Goal: Task Accomplishment & Management: Use online tool/utility

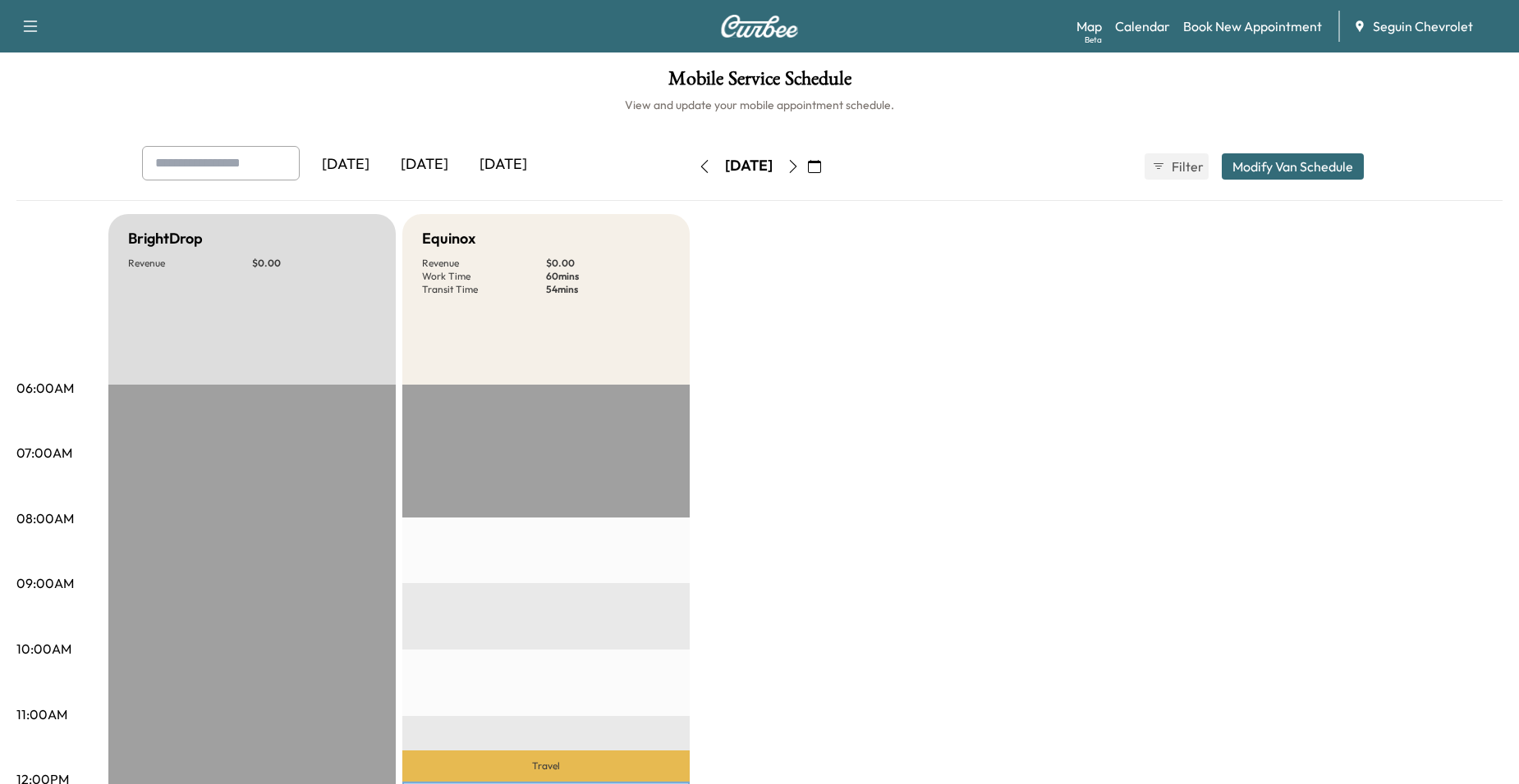
click at [800, 164] on icon "button" at bounding box center [792, 166] width 13 height 13
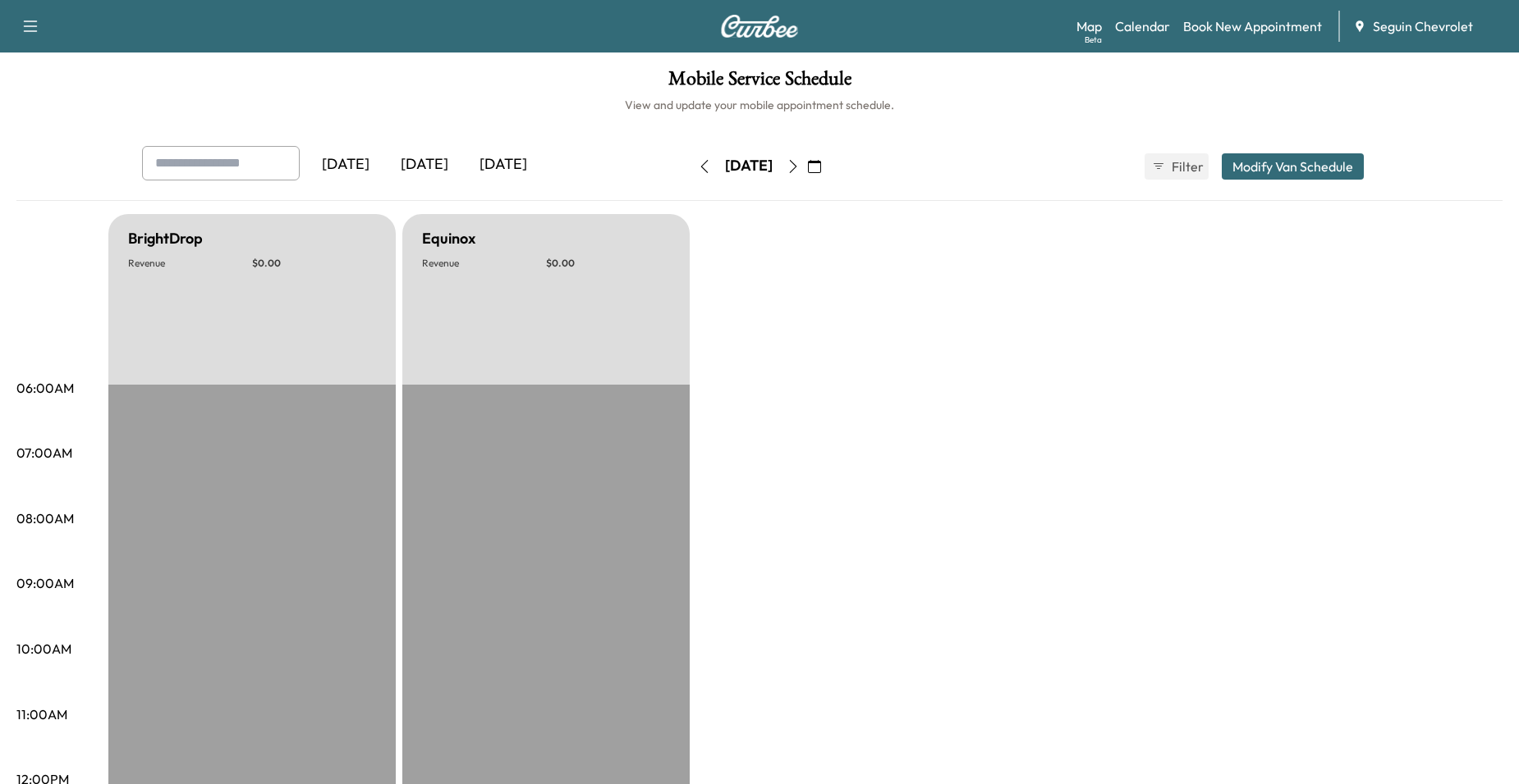
click at [807, 162] on button "button" at bounding box center [793, 166] width 28 height 27
click at [800, 162] on icon "button" at bounding box center [792, 166] width 13 height 13
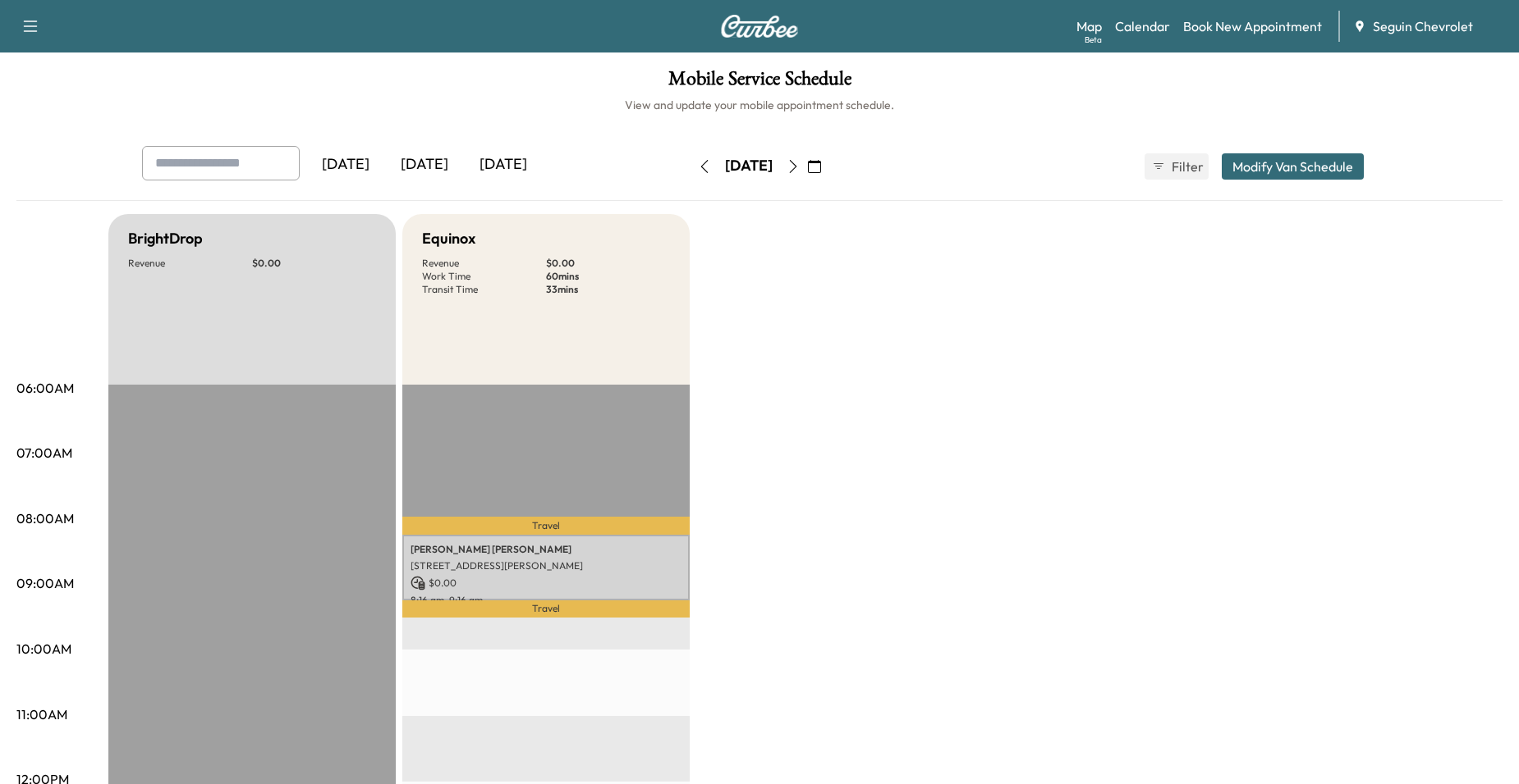
click at [807, 174] on button "button" at bounding box center [793, 166] width 28 height 27
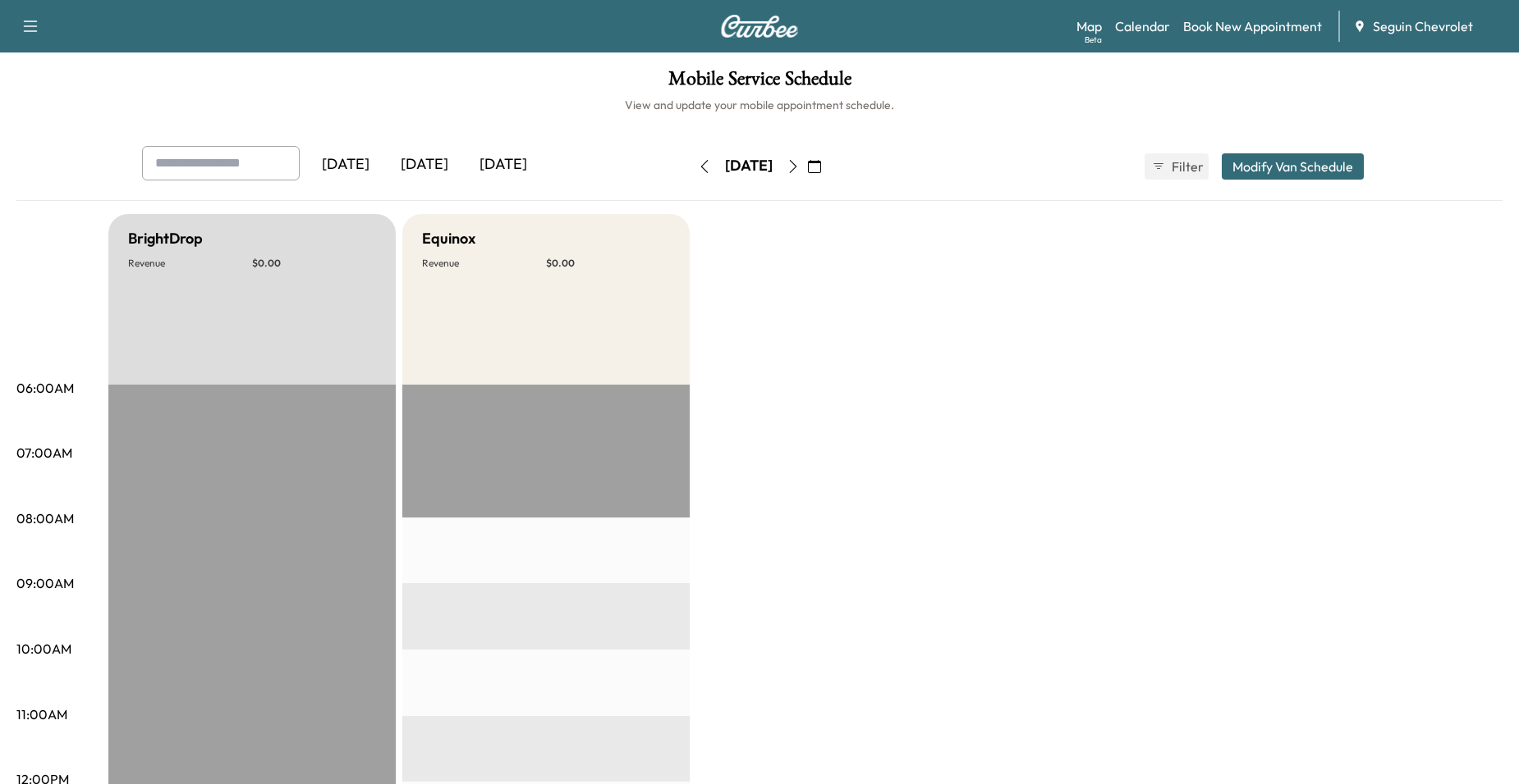
click at [800, 172] on icon "button" at bounding box center [792, 166] width 13 height 13
click at [807, 170] on button "button" at bounding box center [793, 166] width 28 height 27
click at [800, 170] on icon "button" at bounding box center [792, 166] width 13 height 13
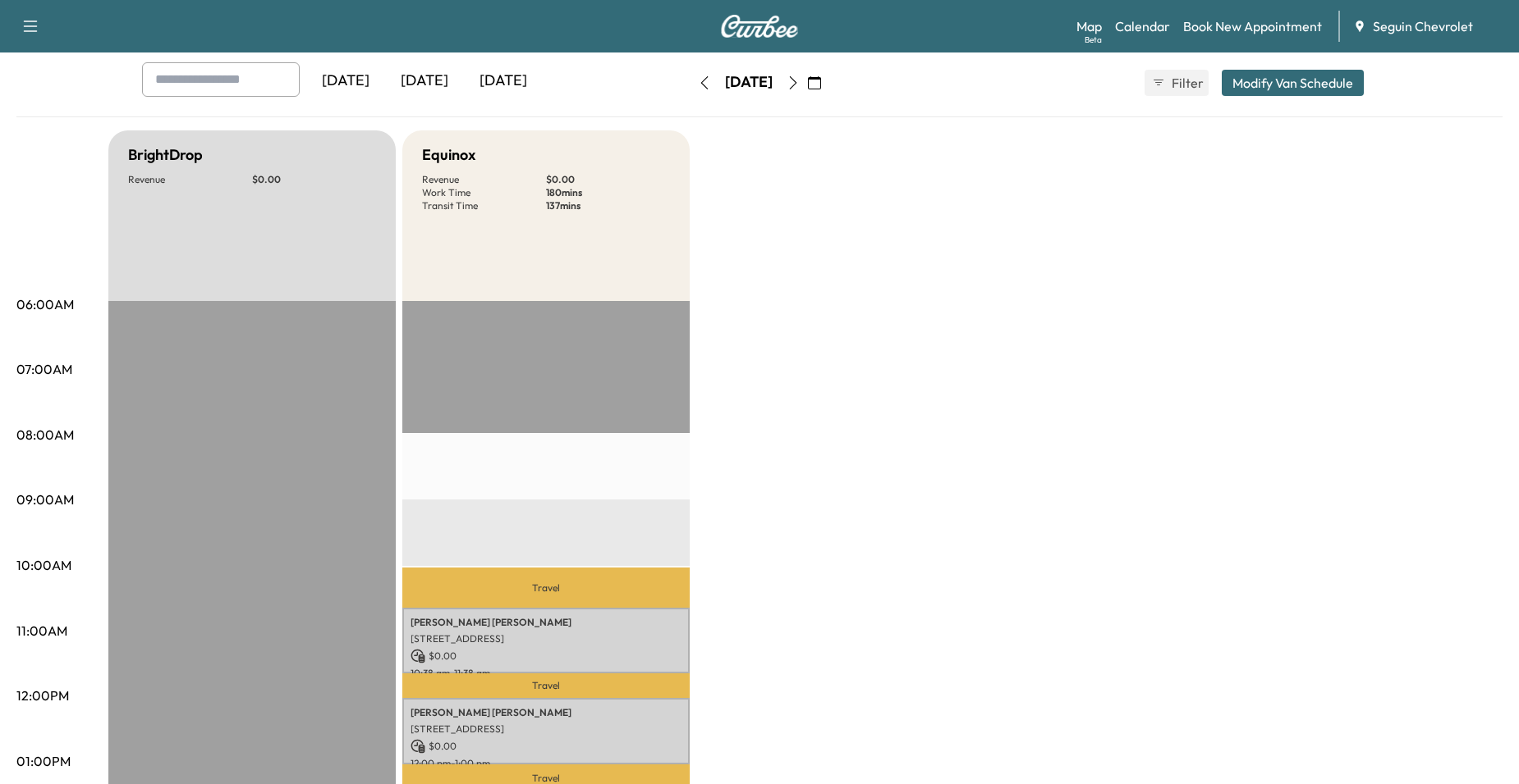
scroll to position [82, 0]
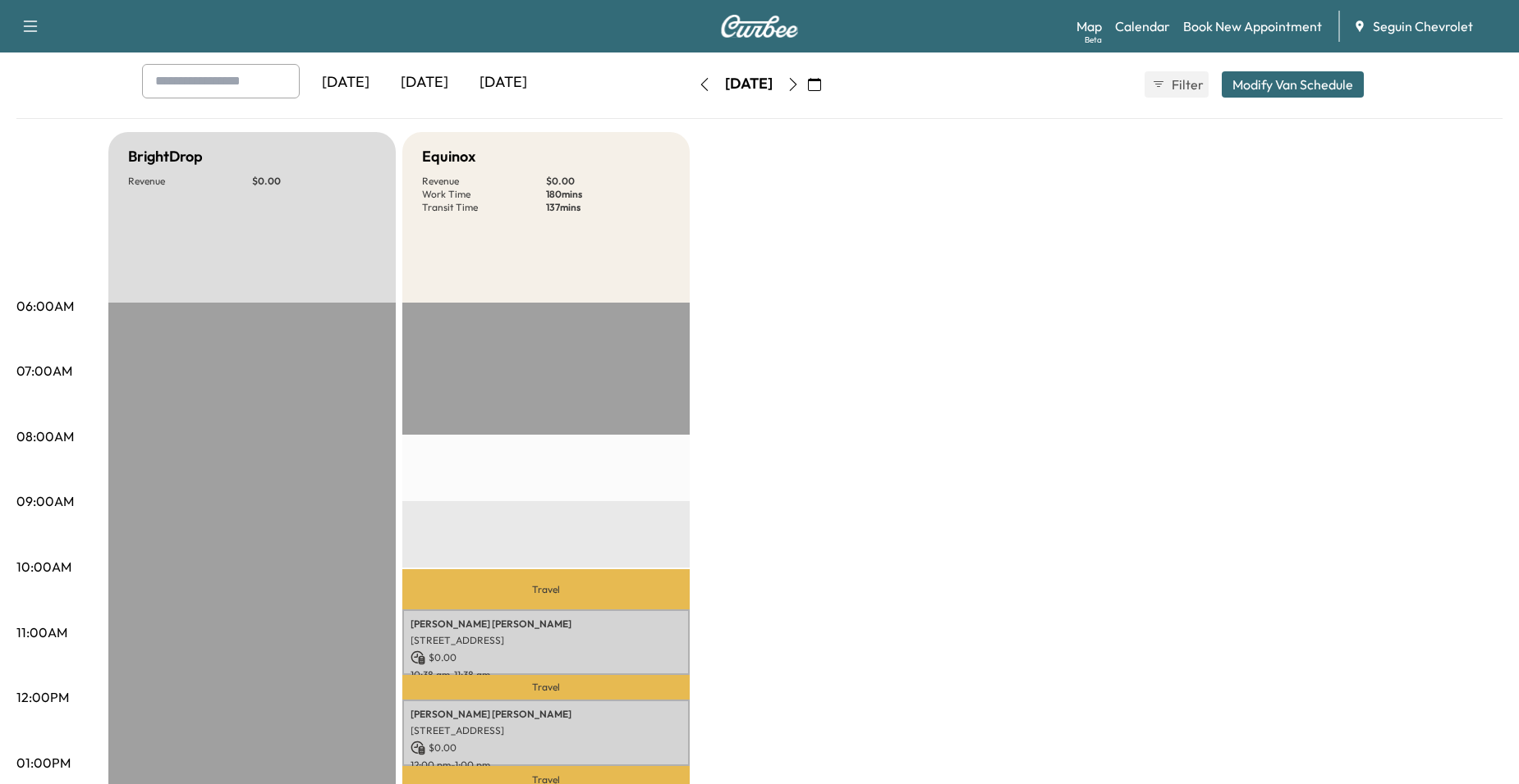
click at [807, 92] on button "button" at bounding box center [793, 84] width 28 height 27
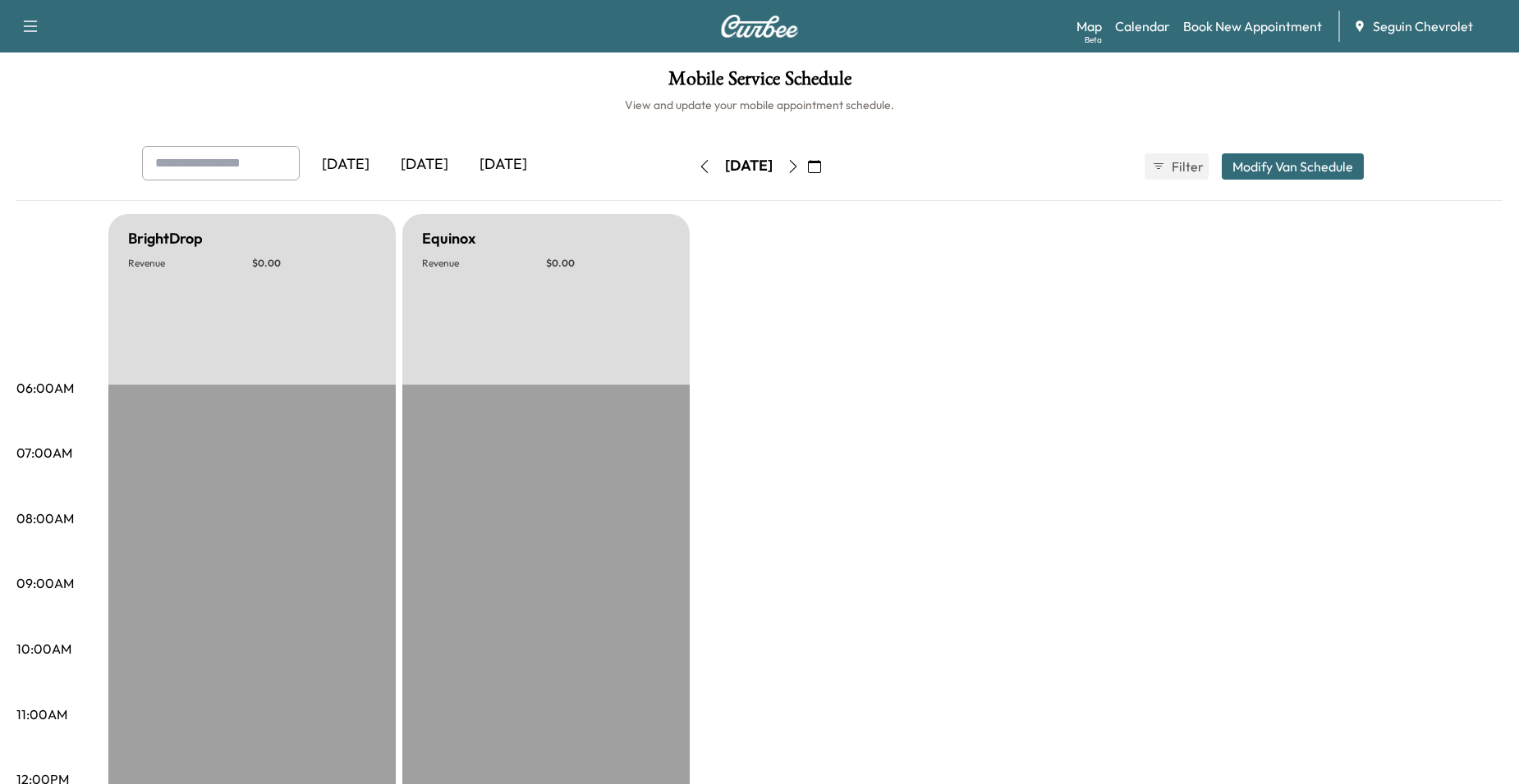
click at [807, 154] on button "button" at bounding box center [793, 166] width 28 height 27
click at [800, 163] on icon "button" at bounding box center [792, 166] width 13 height 13
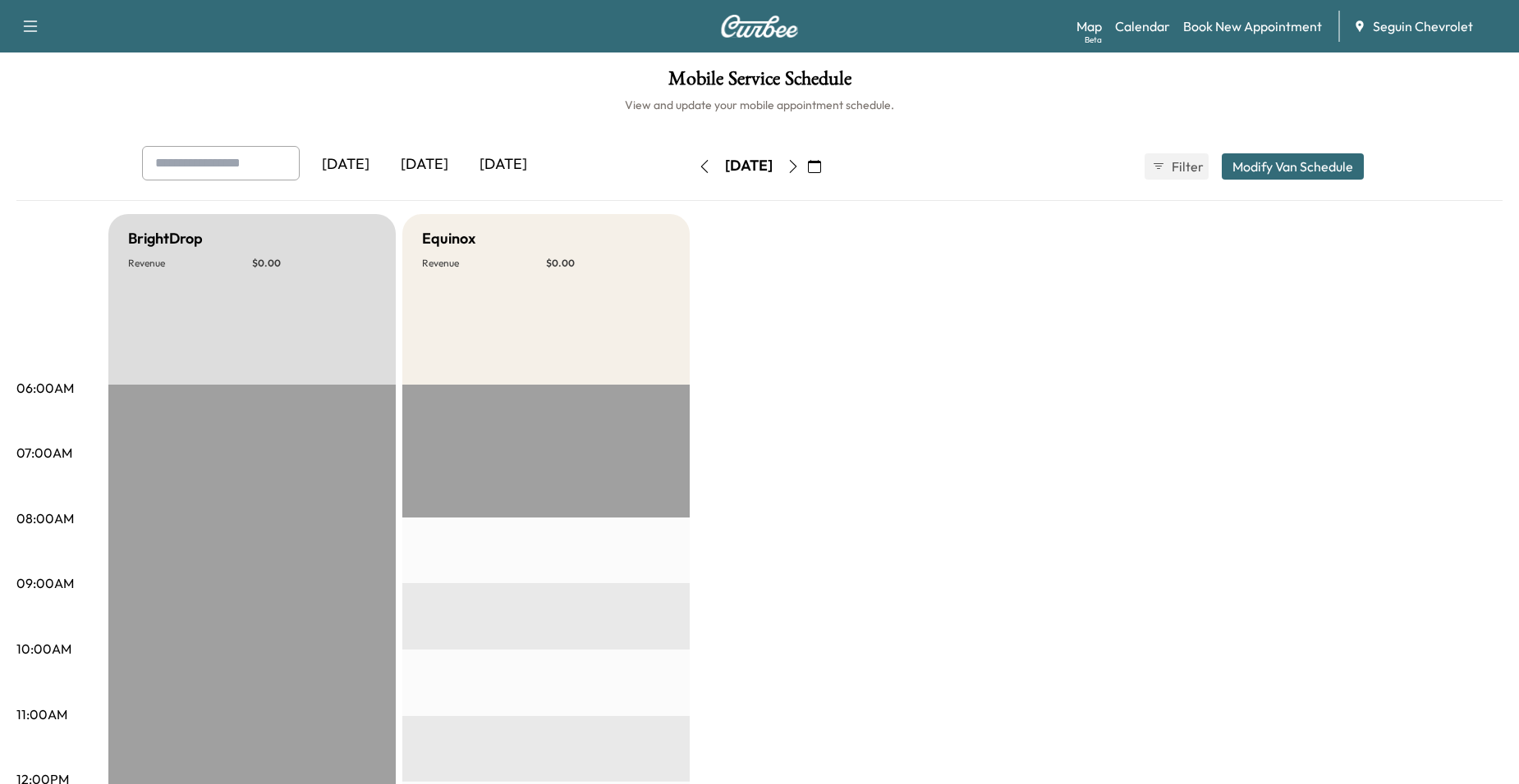
click at [807, 164] on button "button" at bounding box center [793, 166] width 28 height 27
click at [800, 163] on icon "button" at bounding box center [792, 166] width 13 height 13
click at [807, 162] on div "Wednesday, October 15" at bounding box center [749, 166] width 117 height 27
drag, startPoint x: 835, startPoint y: 161, endPoint x: 848, endPoint y: 160, distance: 13.0
click at [807, 161] on button "button" at bounding box center [793, 166] width 28 height 27
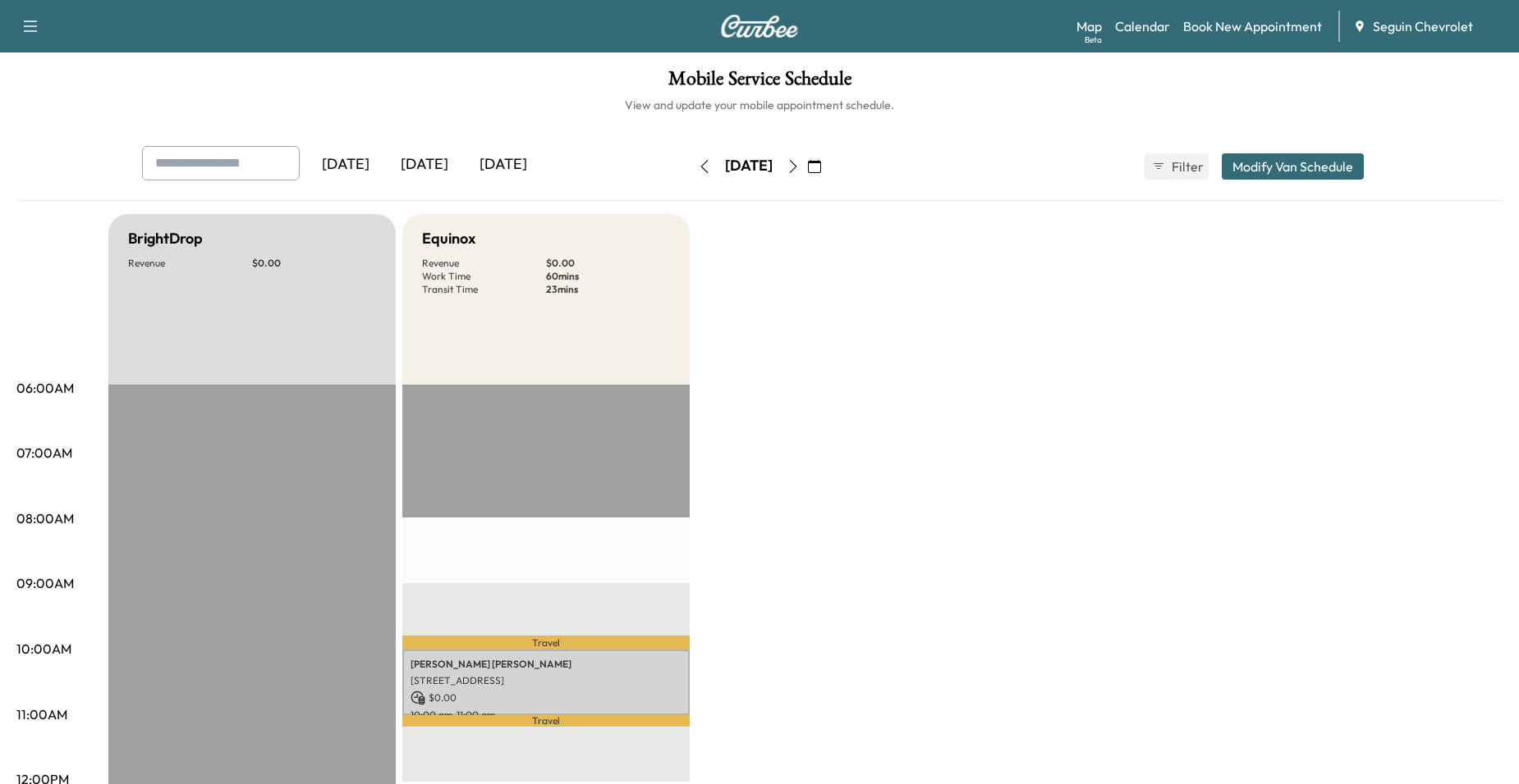
click at [828, 160] on button "button" at bounding box center [815, 166] width 28 height 27
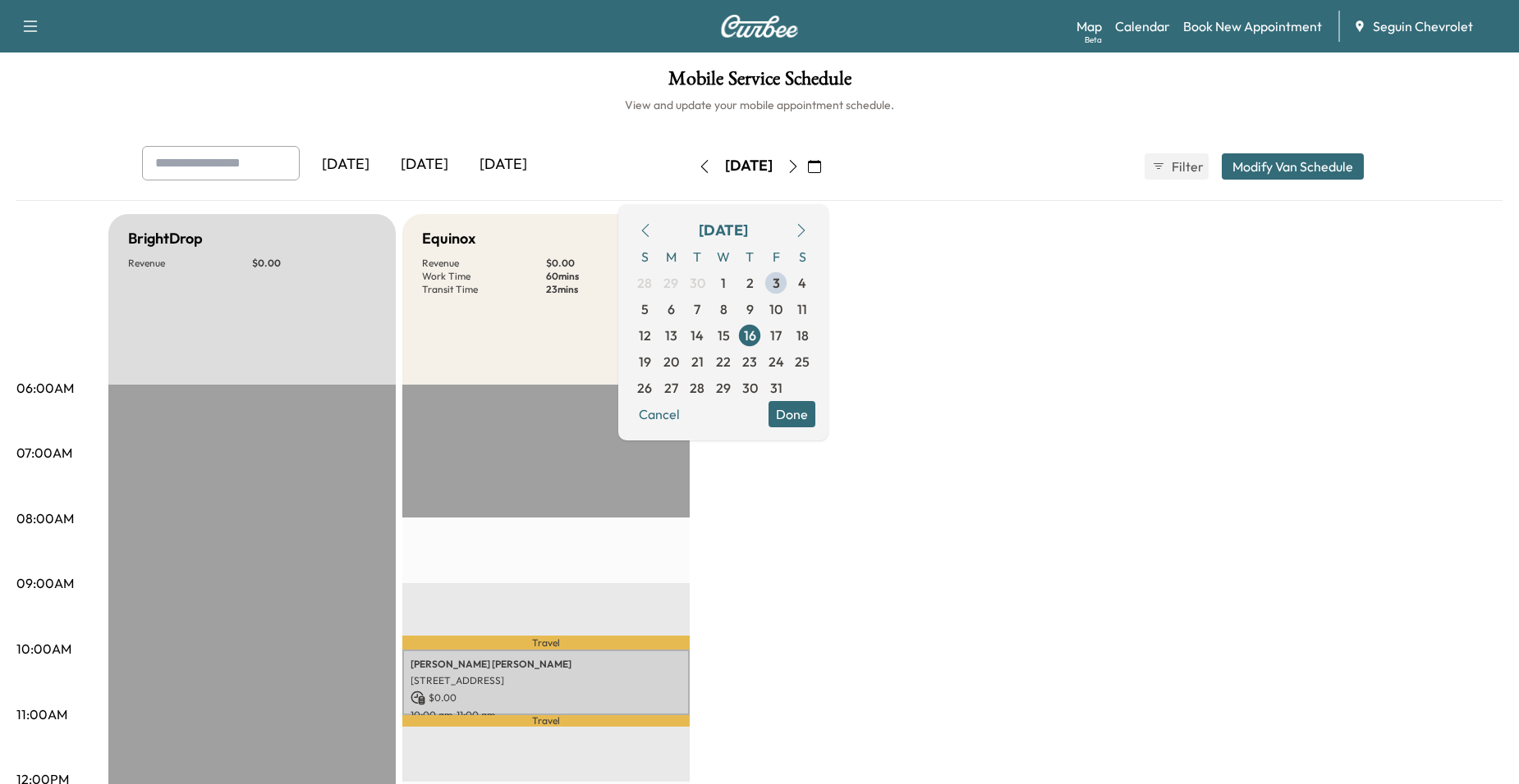
click at [800, 161] on icon "button" at bounding box center [792, 166] width 13 height 13
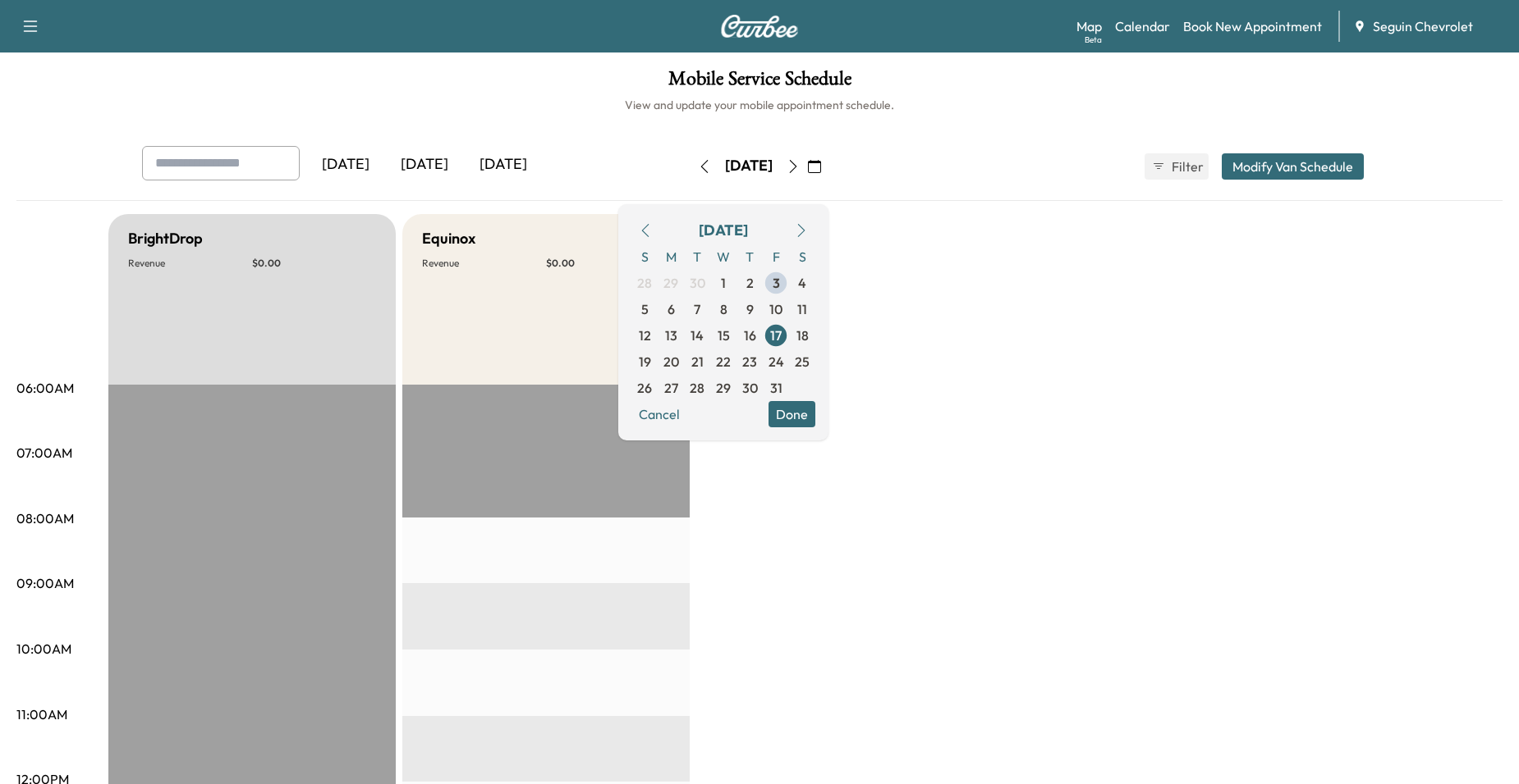
click at [828, 169] on button "button" at bounding box center [815, 166] width 28 height 27
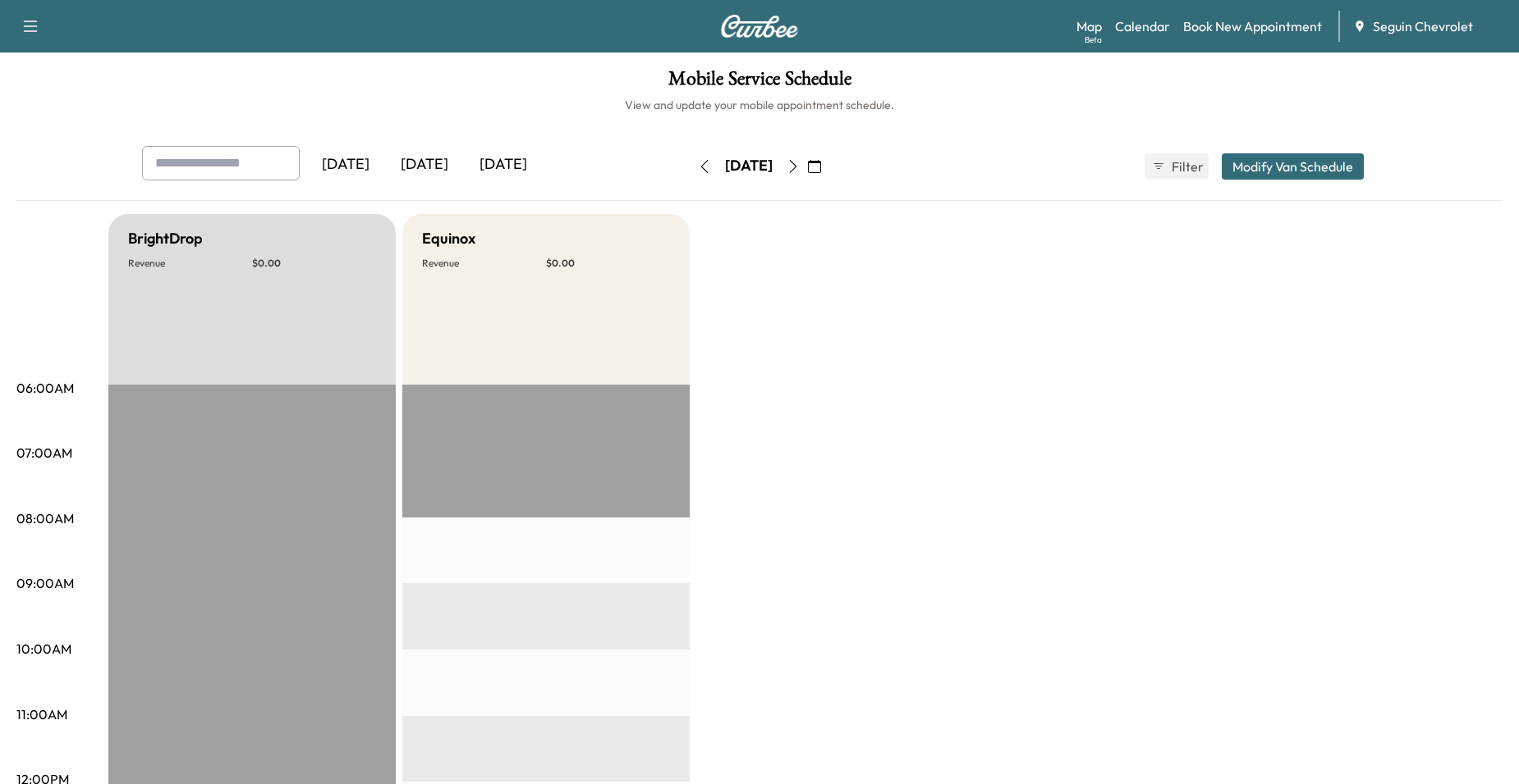
click at [821, 171] on icon "button" at bounding box center [814, 166] width 13 height 13
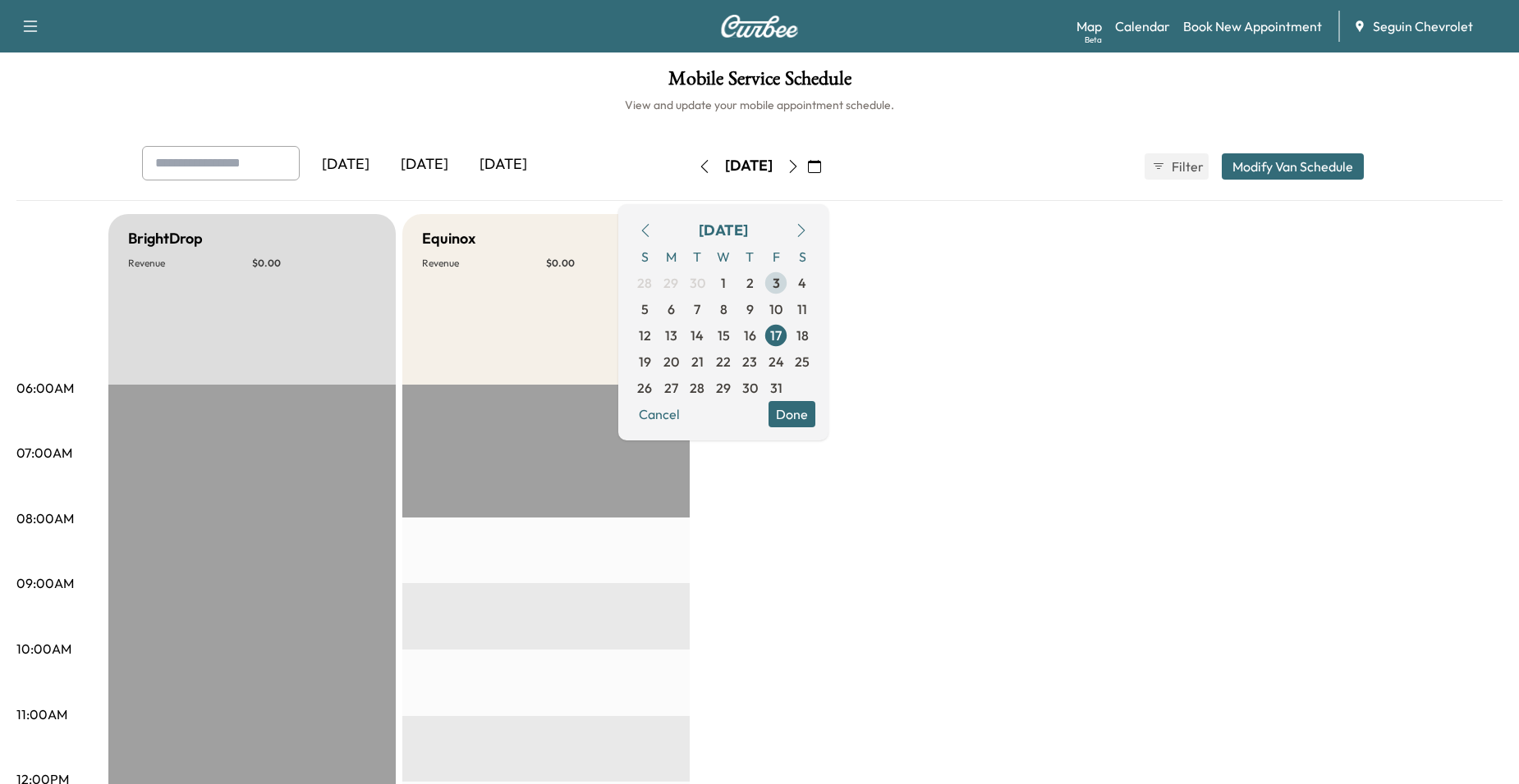
click at [789, 284] on span "3" at bounding box center [776, 283] width 27 height 27
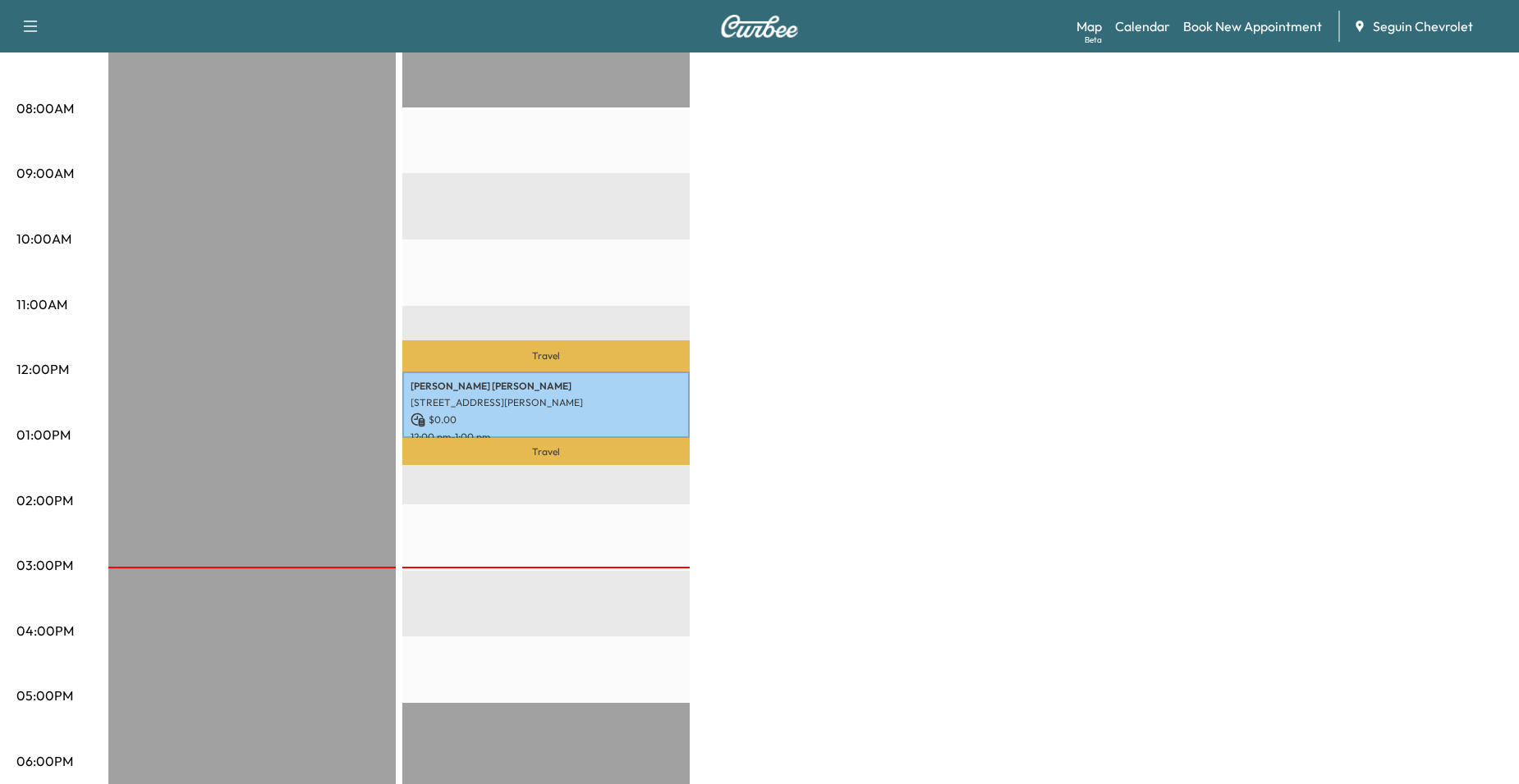
click at [804, 330] on div "BrightDrop Revenue $ 0.00 EST Start Equinox Revenue $ 0.00 Work Time 60 mins Tr…" at bounding box center [805, 420] width 1394 height 1231
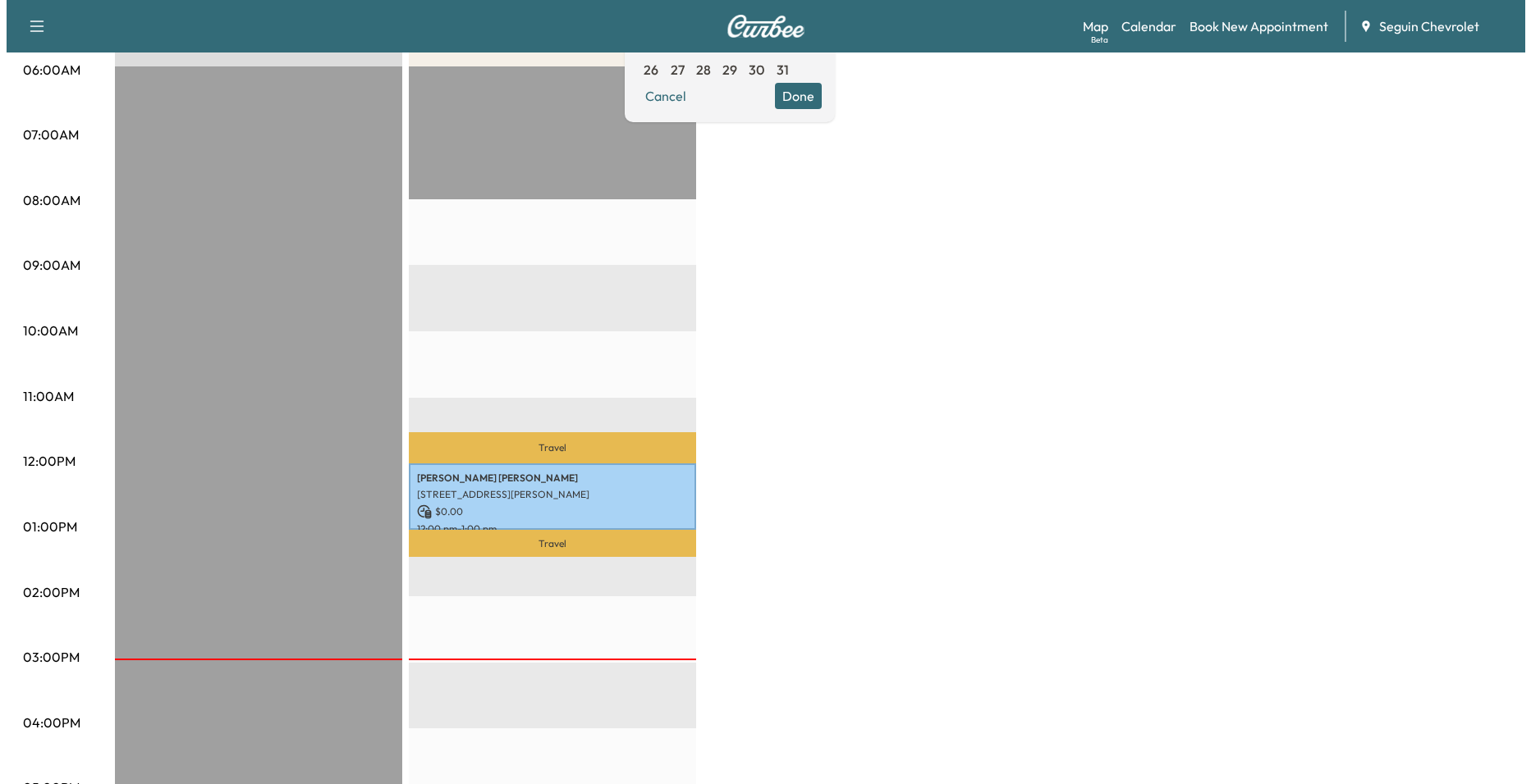
scroll to position [328, 0]
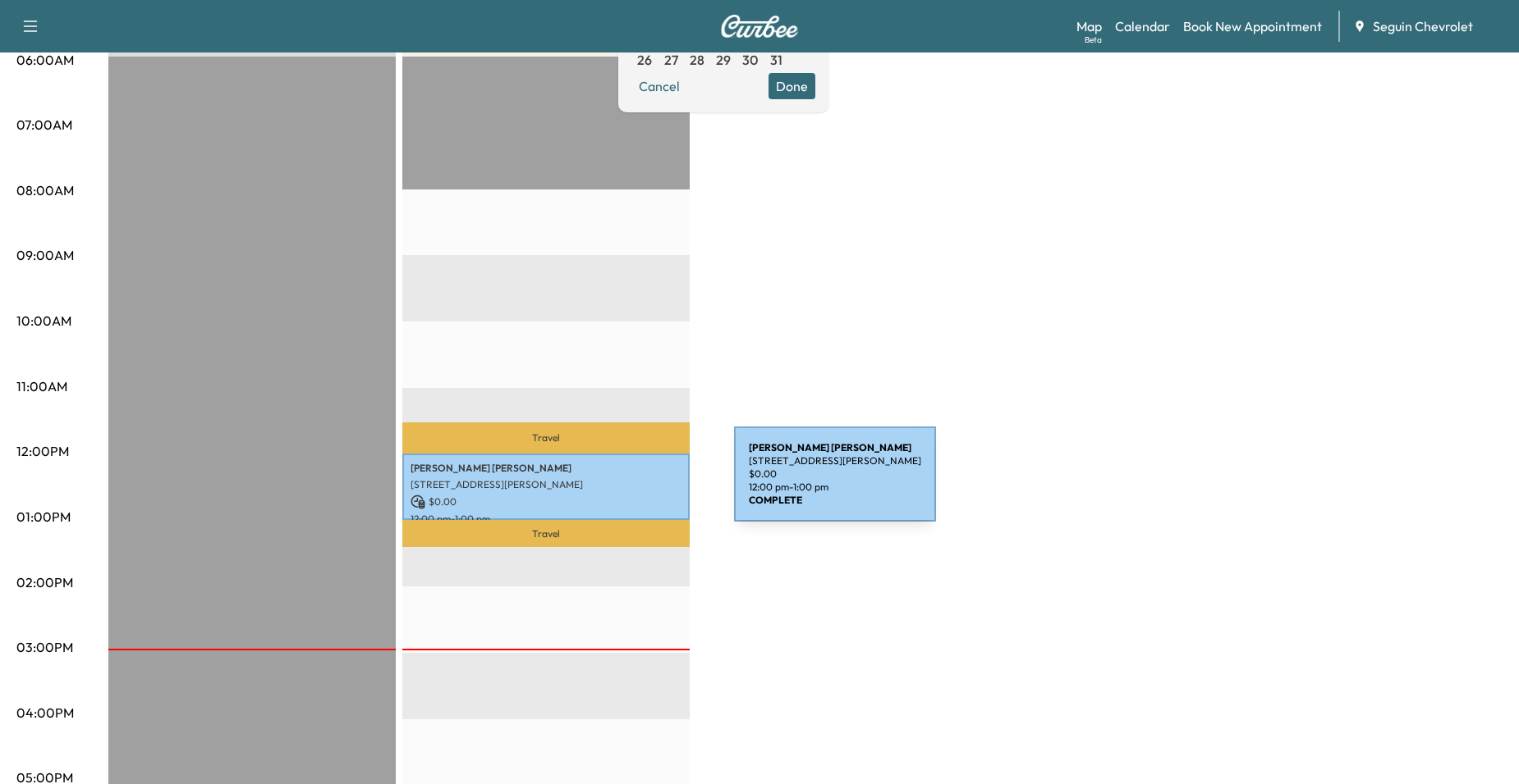
click at [611, 484] on p "[STREET_ADDRESS][PERSON_NAME]" at bounding box center [545, 484] width 271 height 13
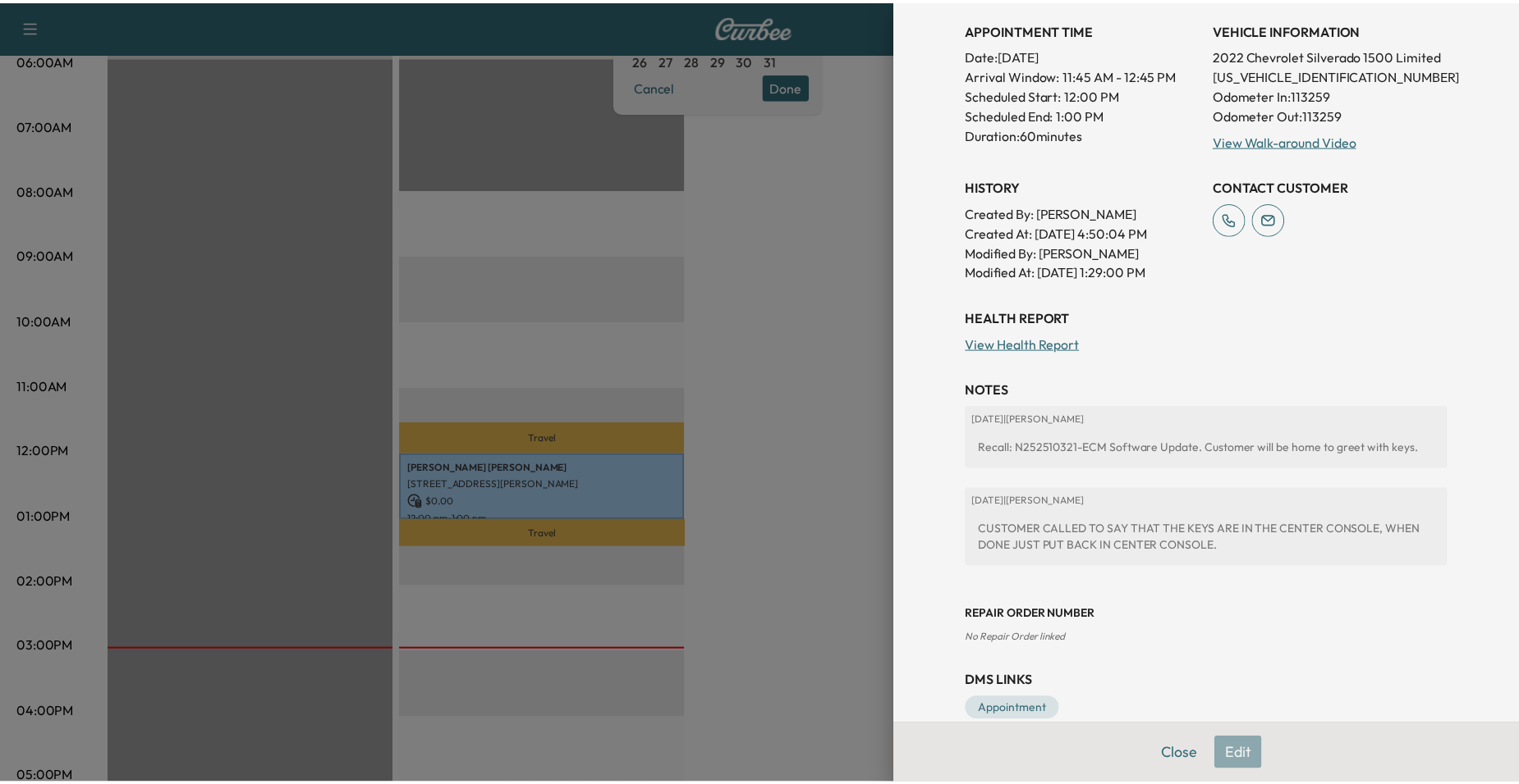
scroll to position [410, 0]
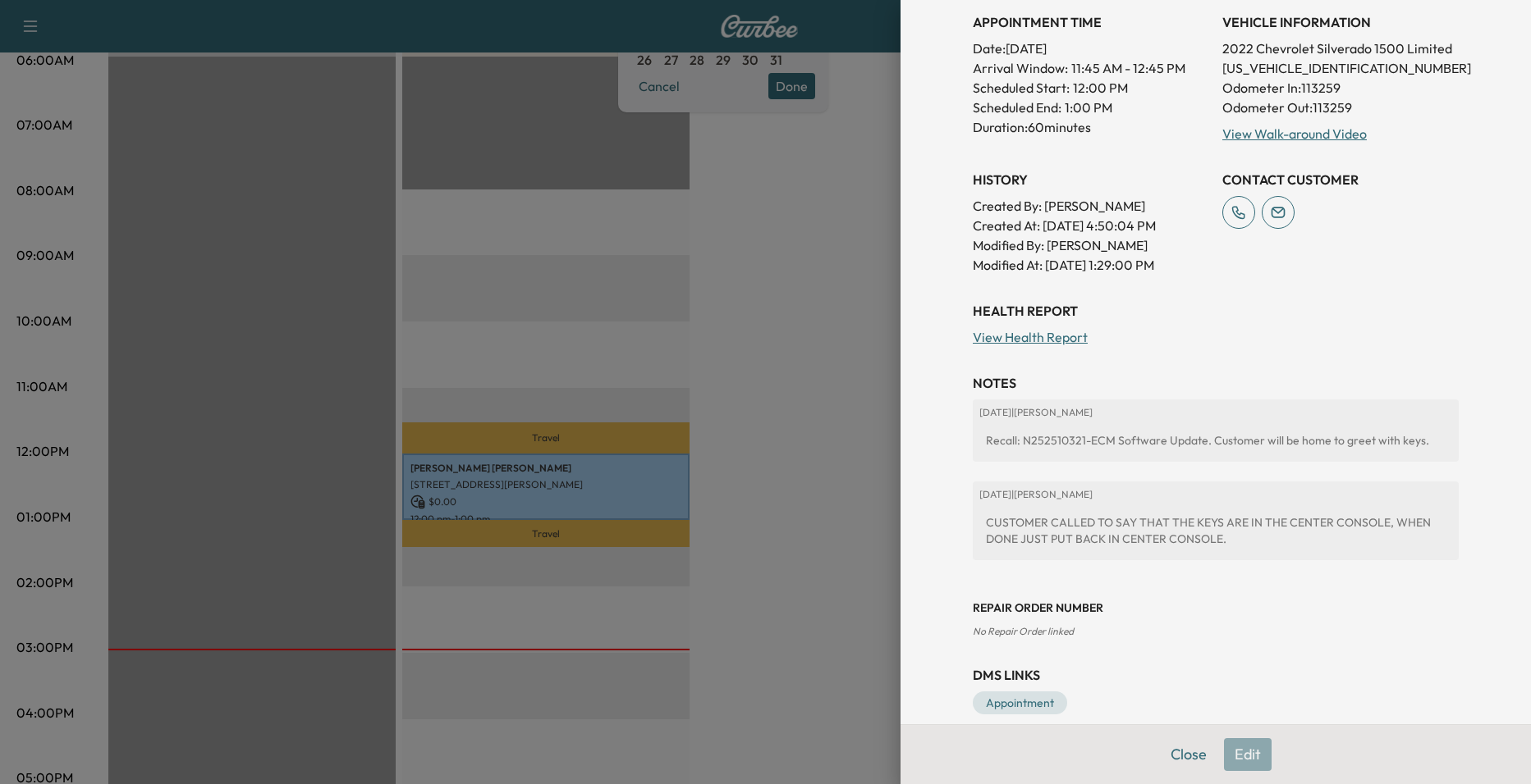
click at [846, 454] on div at bounding box center [766, 392] width 1531 height 784
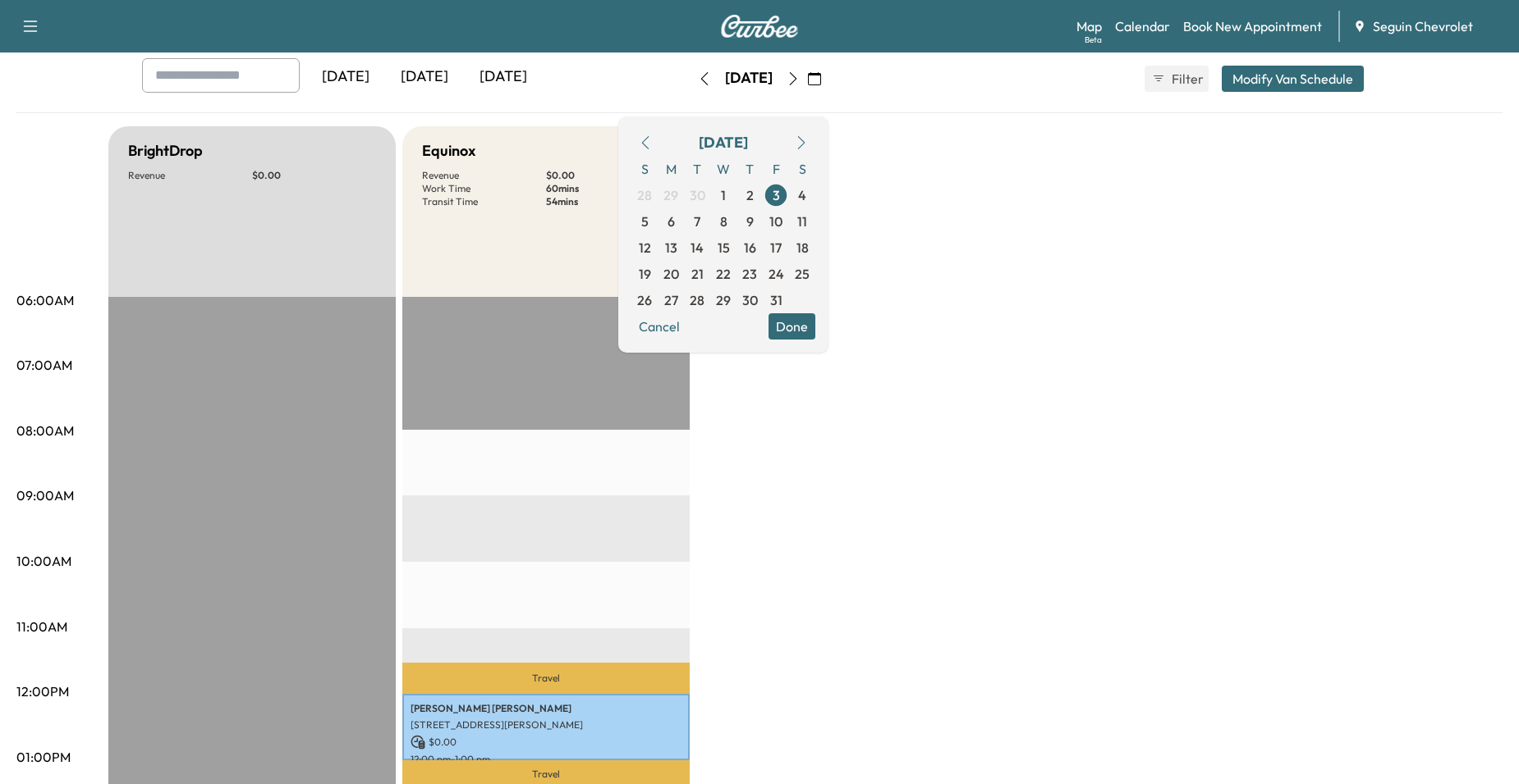
scroll to position [82, 0]
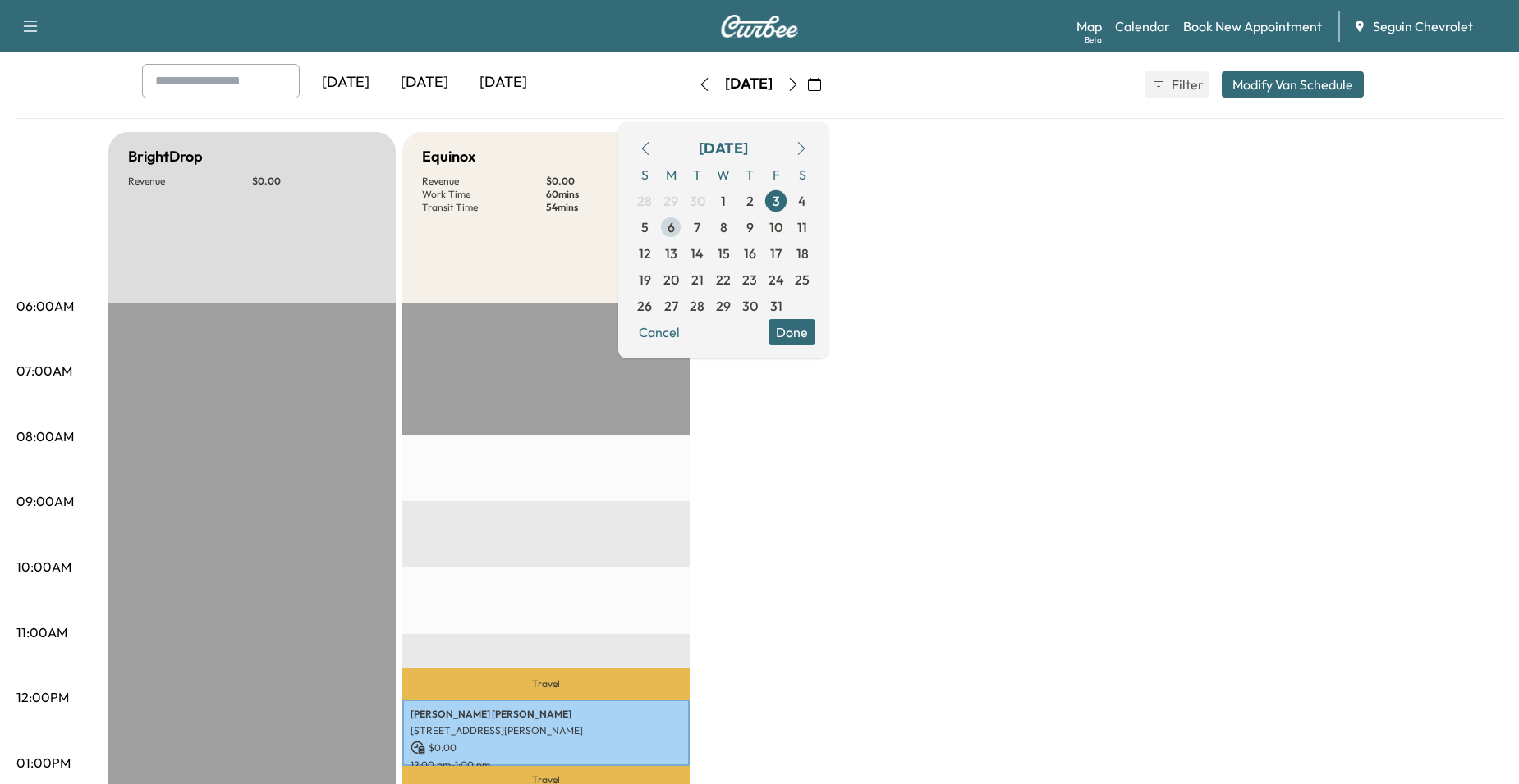
click at [684, 230] on span "6" at bounding box center [670, 227] width 27 height 27
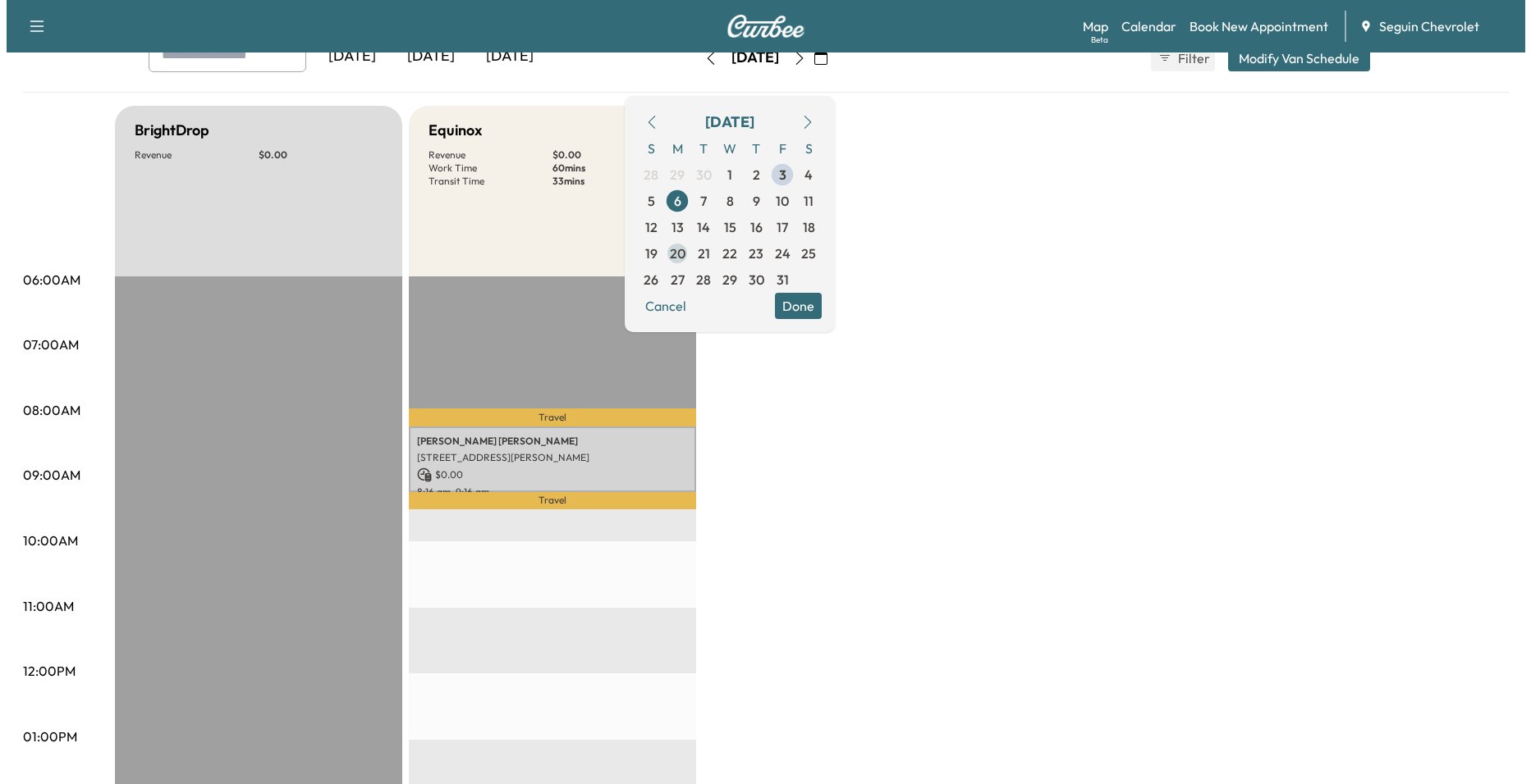
scroll to position [82, 0]
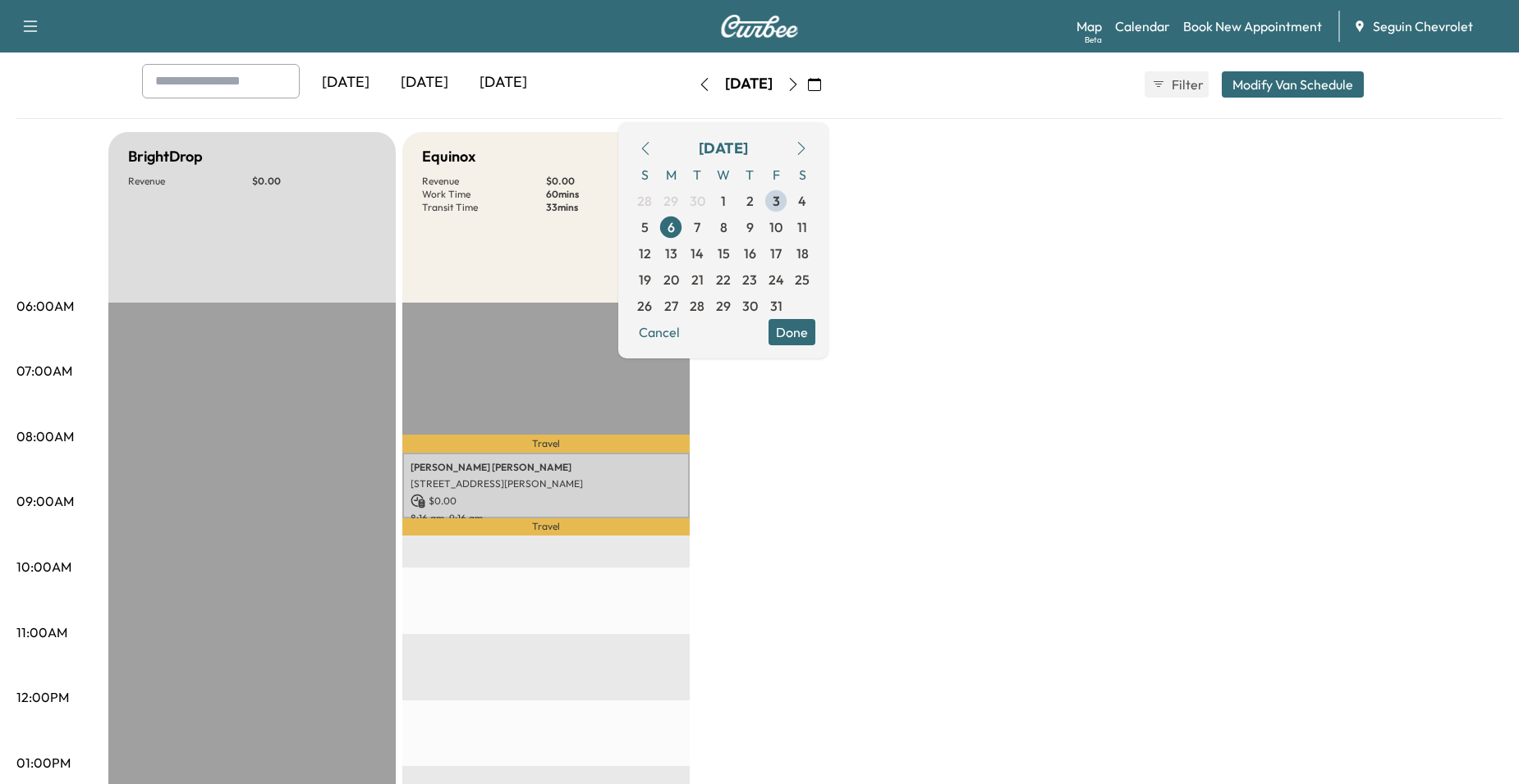
click at [618, 489] on div "Steven Vasquez 2125 SINCLAIR DRIVE, NEW BRAUNFELS, TX 78130, US $ 0.00 8:16 am …" at bounding box center [546, 486] width 287 height 66
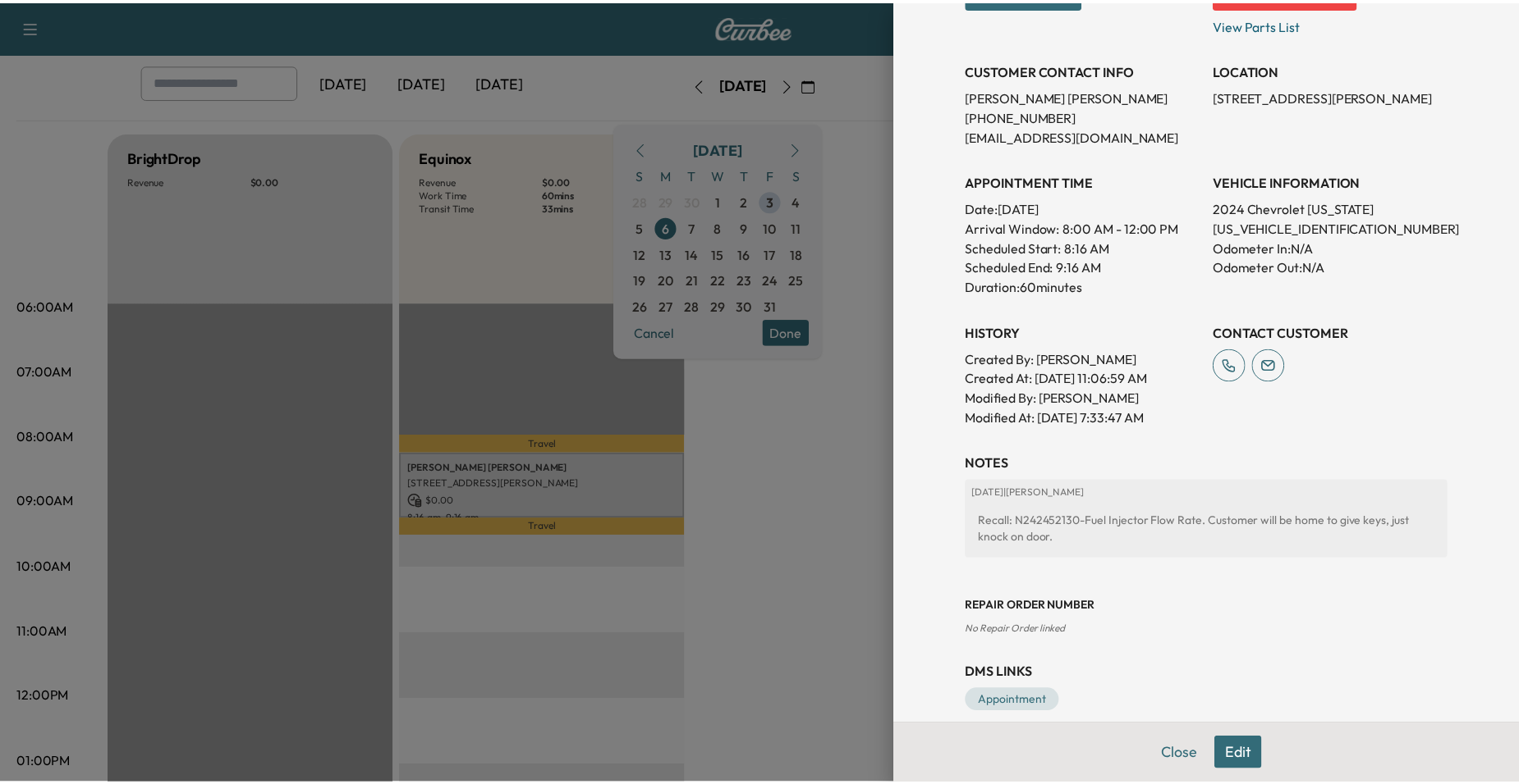
scroll to position [318, 0]
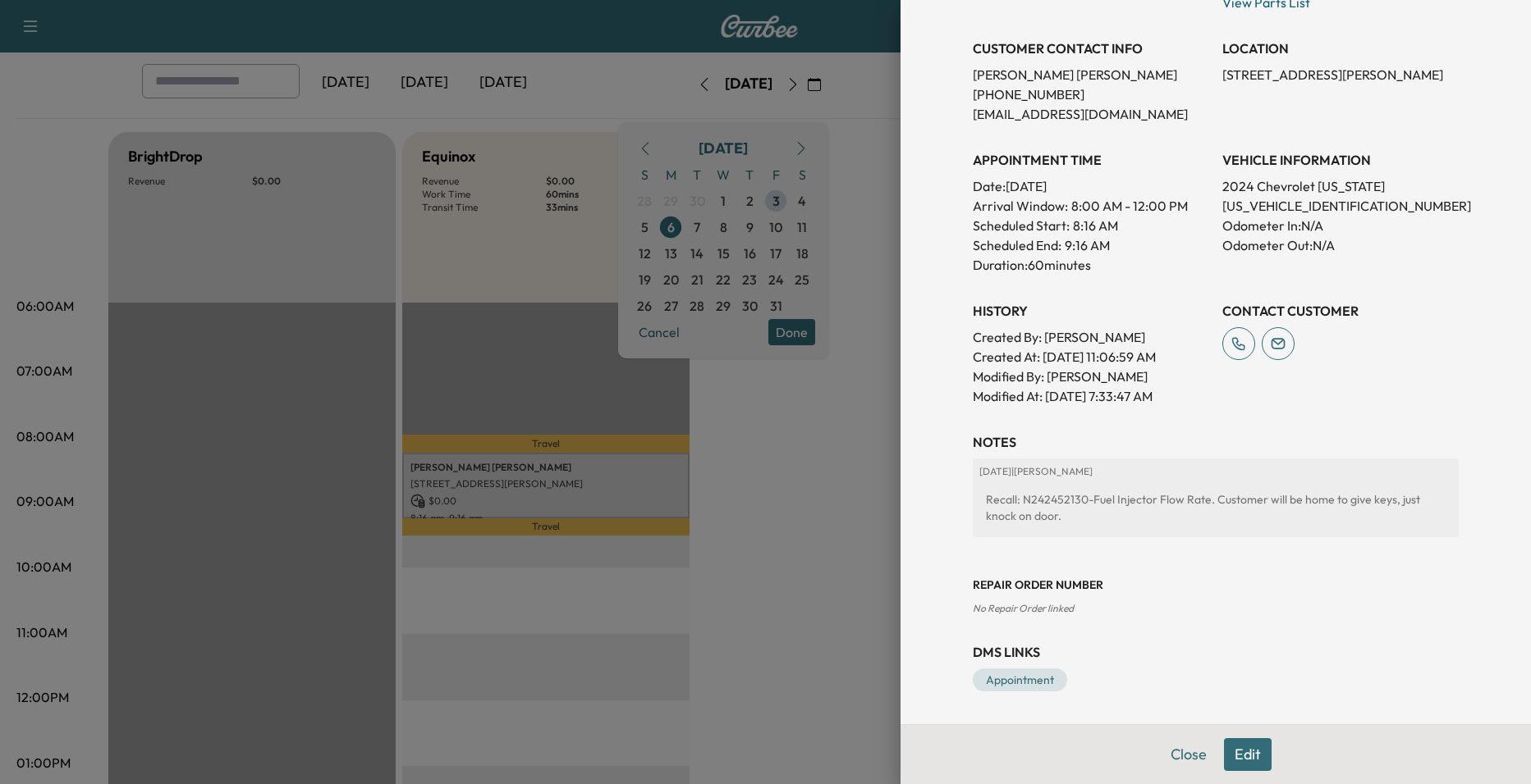
click at [781, 470] on div at bounding box center [766, 392] width 1531 height 784
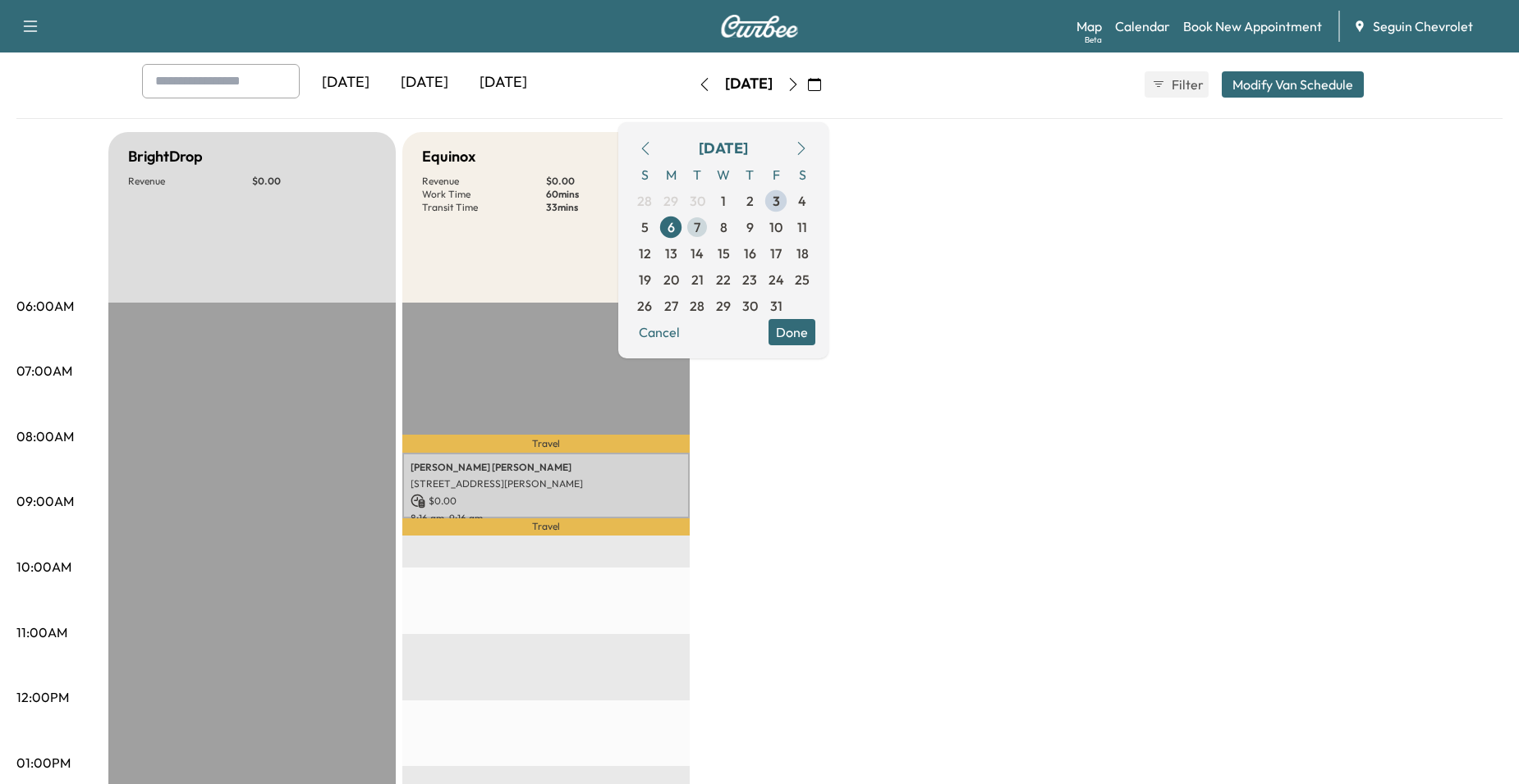
click at [700, 236] on span "7" at bounding box center [697, 227] width 7 height 20
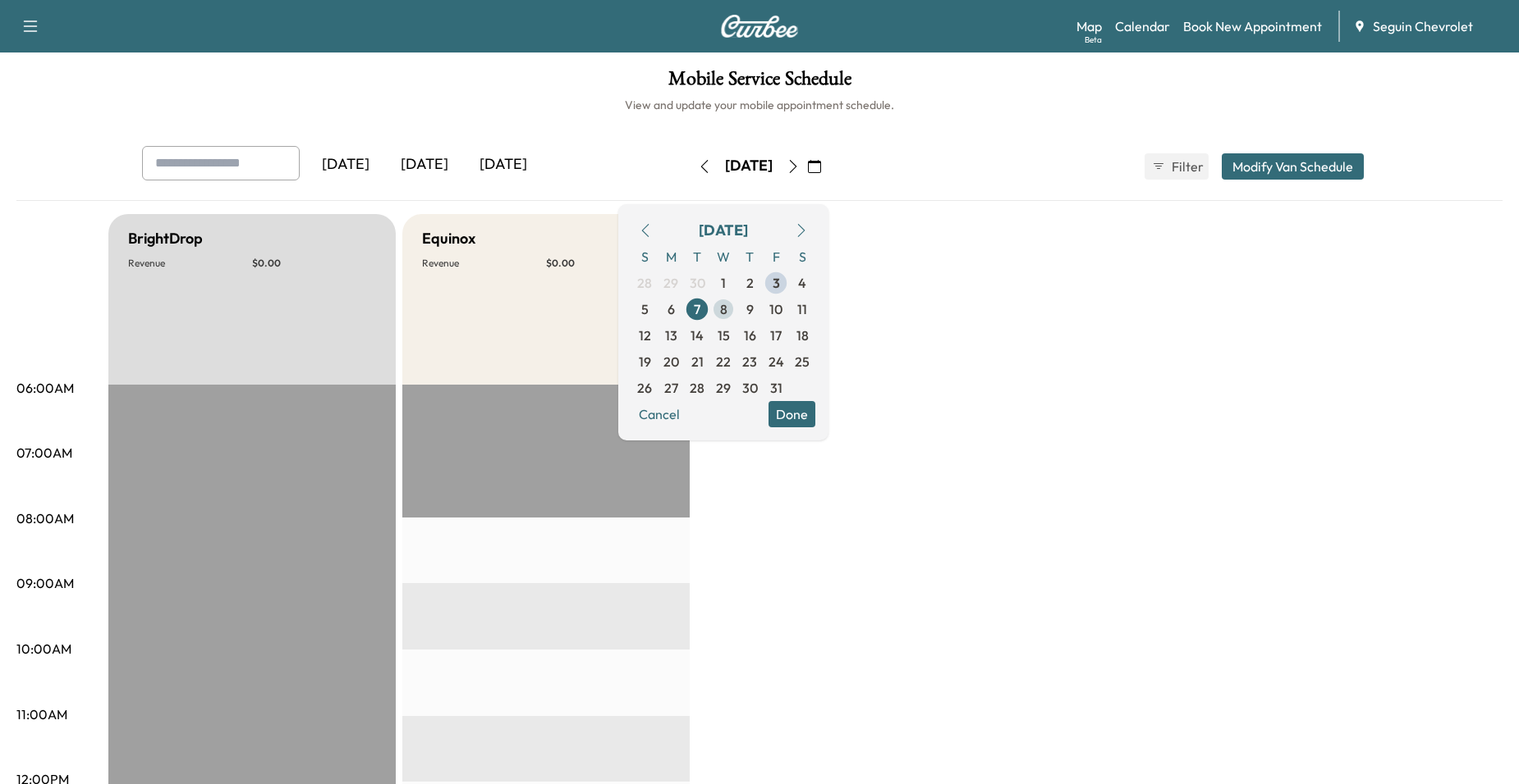
click at [736, 306] on span "8" at bounding box center [723, 309] width 27 height 27
click at [675, 309] on span "6" at bounding box center [671, 309] width 8 height 20
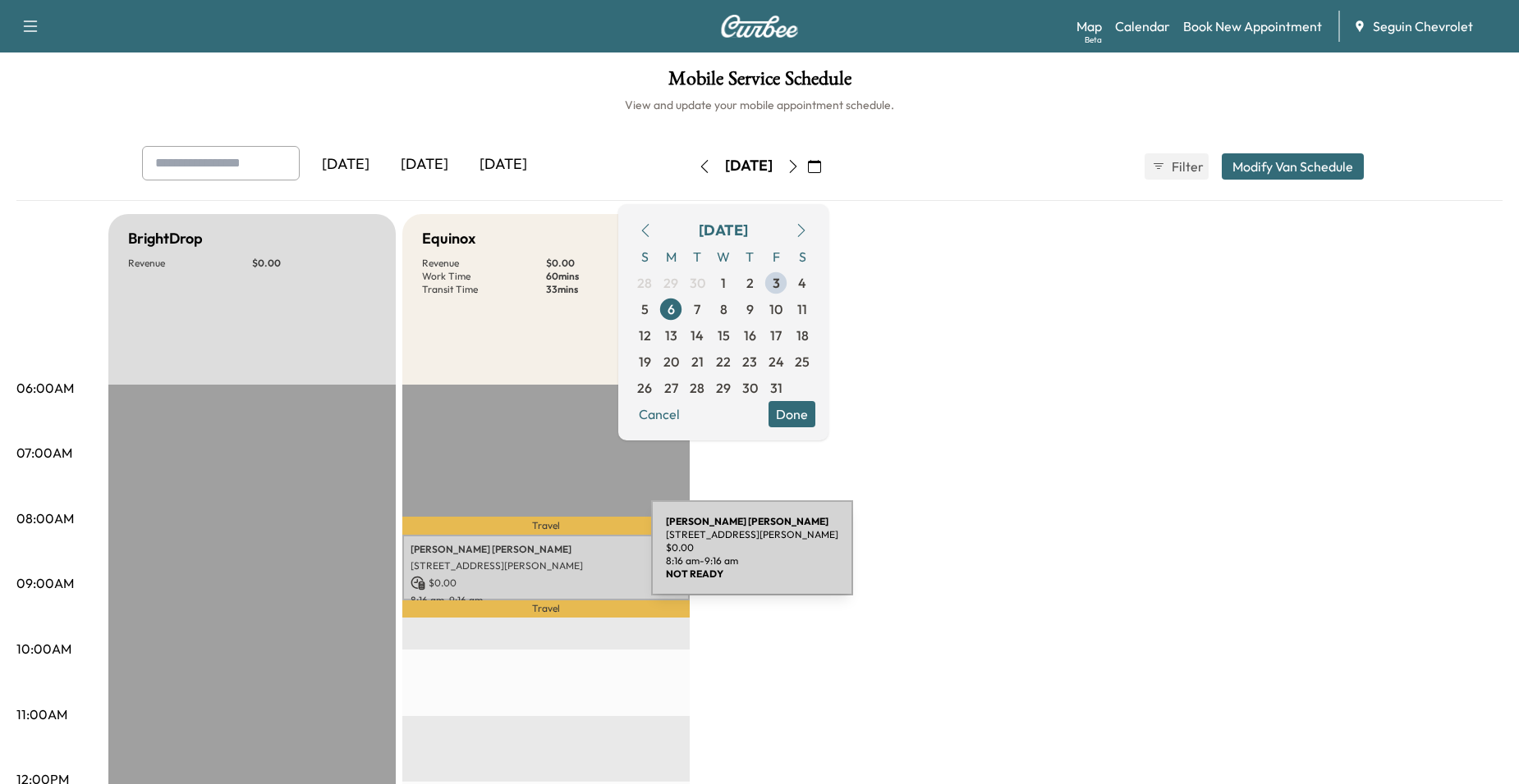
click at [528, 560] on p "2125 SINCLAIR DRIVE, NEW BRAUNFELS, TX 78130, US" at bounding box center [545, 566] width 271 height 13
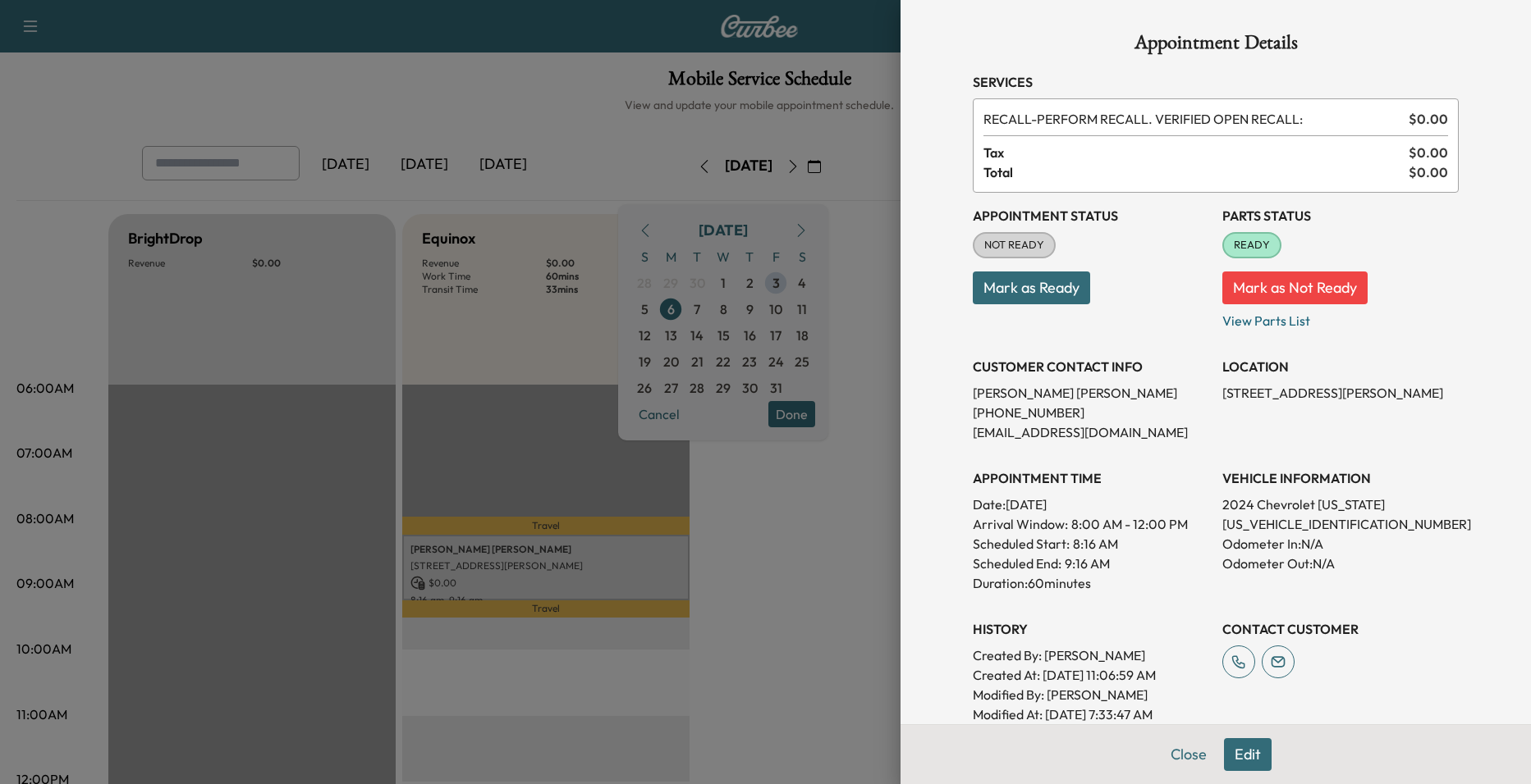
click at [838, 525] on div at bounding box center [766, 392] width 1531 height 784
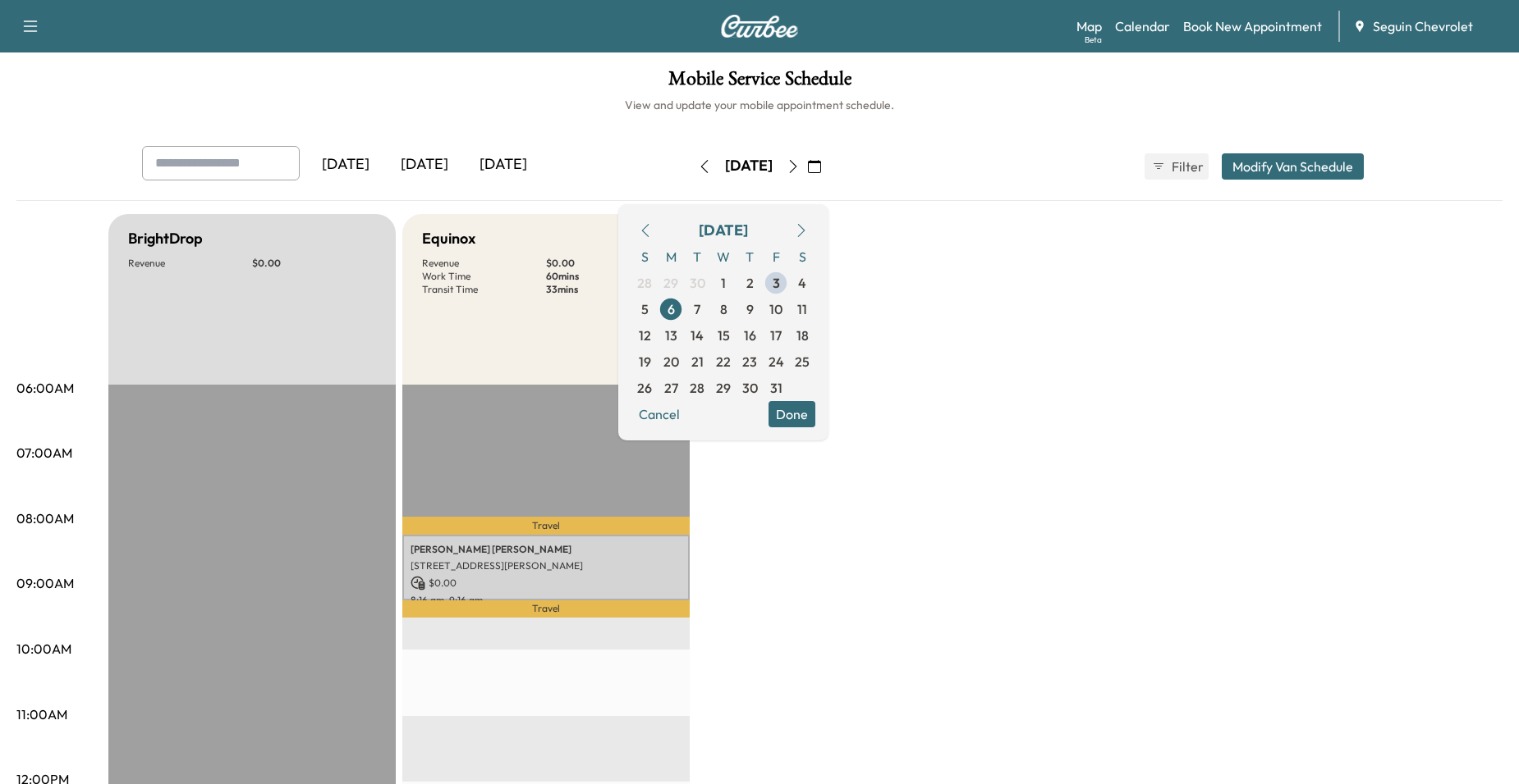
click at [815, 423] on button "Done" at bounding box center [791, 414] width 46 height 27
